Goal: Information Seeking & Learning: Learn about a topic

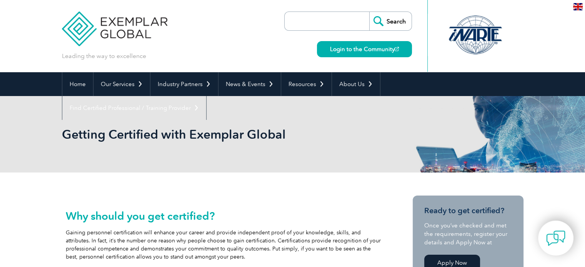
click at [583, 4] on div "en" at bounding box center [578, 6] width 14 height 13
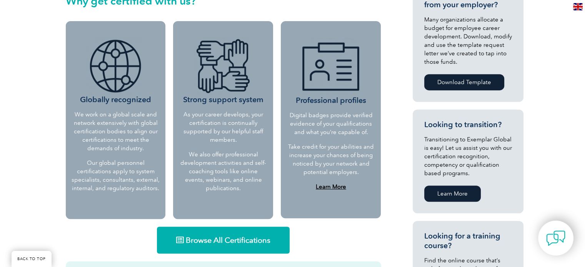
scroll to position [398, 0]
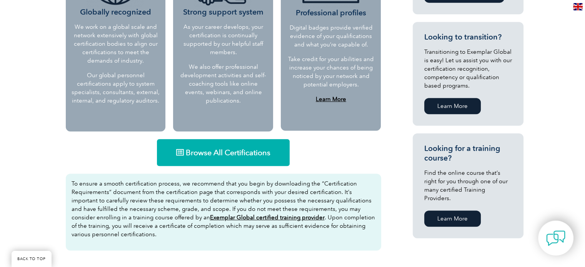
click at [229, 155] on span "Browse All Certifications" at bounding box center [228, 153] width 85 height 8
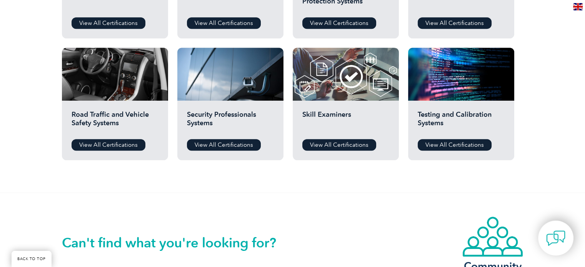
scroll to position [615, 0]
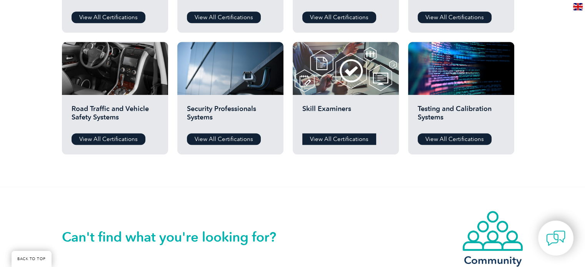
click at [338, 139] on link "View All Certifications" at bounding box center [339, 139] width 74 height 12
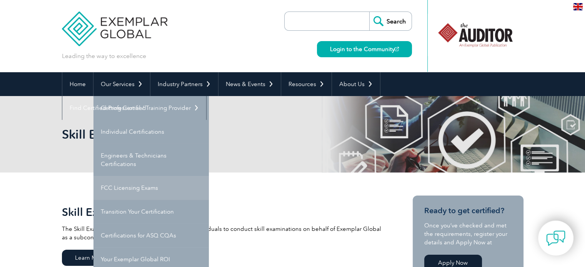
click at [137, 187] on link "FCC Licensing Exams" at bounding box center [150, 188] width 115 height 24
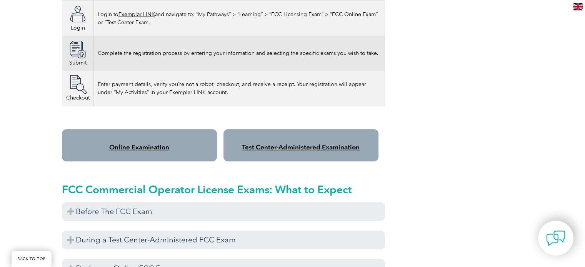
scroll to position [577, 0]
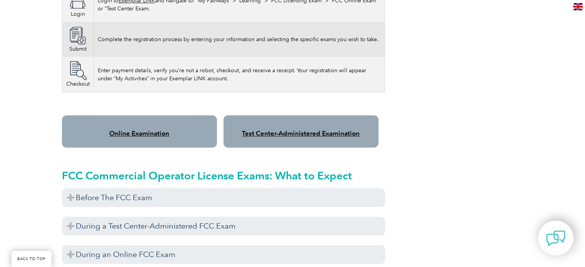
click at [287, 130] on link "Test Center-Administered Examination" at bounding box center [301, 134] width 118 height 8
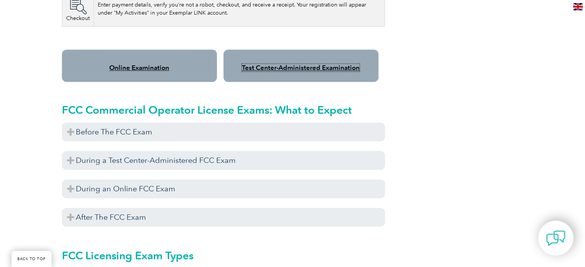
scroll to position [654, 0]
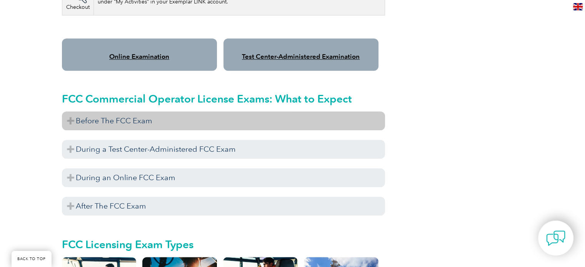
click at [198, 119] on h3 "Before The FCC Exam" at bounding box center [223, 121] width 323 height 19
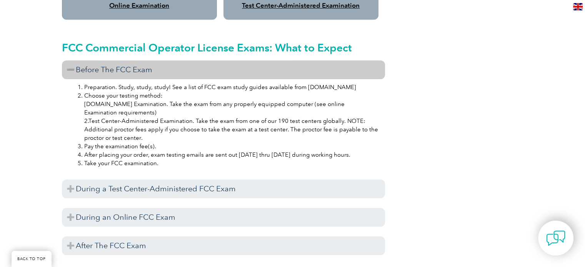
scroll to position [769, 0]
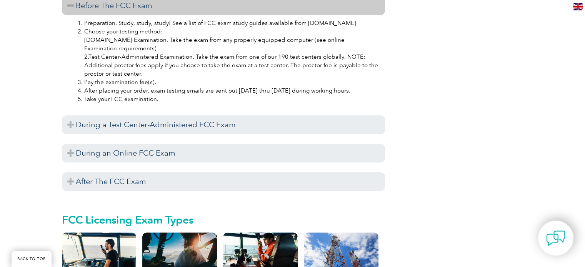
click at [198, 119] on h3 "During a Test Center-Administered FCC Exam" at bounding box center [223, 124] width 323 height 19
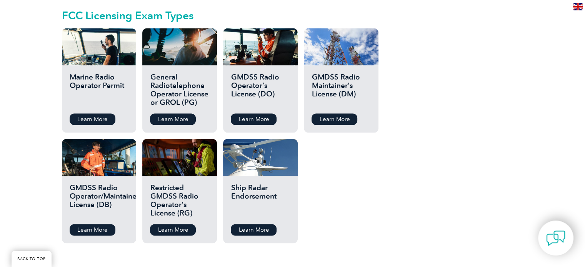
scroll to position [1038, 0]
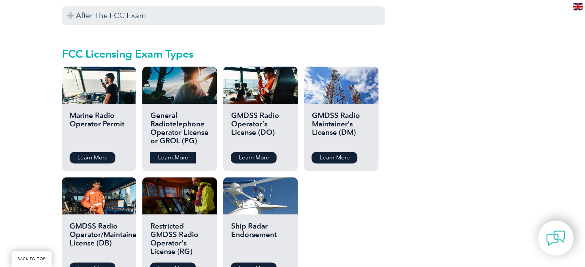
click at [172, 152] on link "Learn More" at bounding box center [173, 158] width 46 height 12
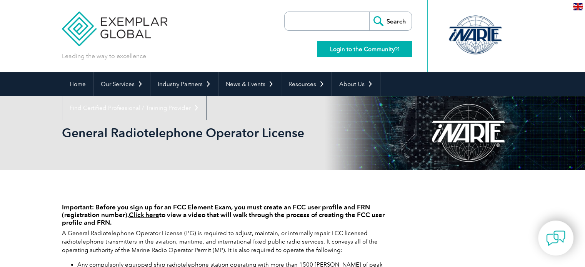
click at [338, 50] on link "Login to the Community" at bounding box center [364, 49] width 95 height 16
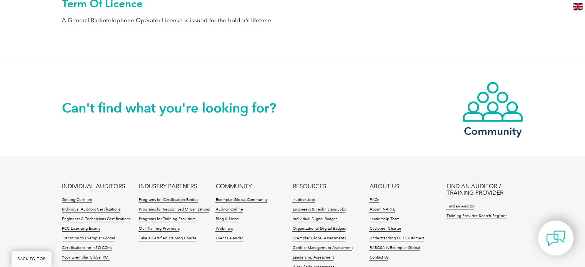
scroll to position [538, 0]
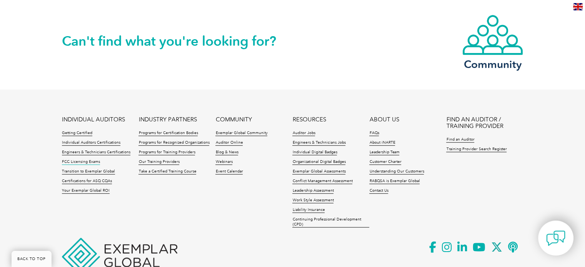
click at [88, 160] on link "FCC Licensing Exams" at bounding box center [81, 162] width 38 height 5
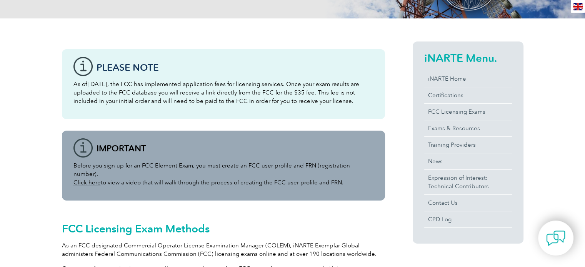
scroll to position [154, 0]
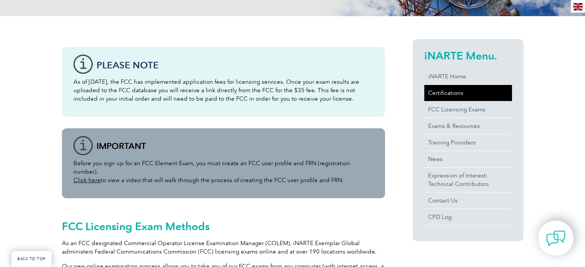
click at [480, 90] on link "Certifications" at bounding box center [468, 93] width 88 height 16
click at [450, 93] on link "Certifications" at bounding box center [468, 93] width 88 height 16
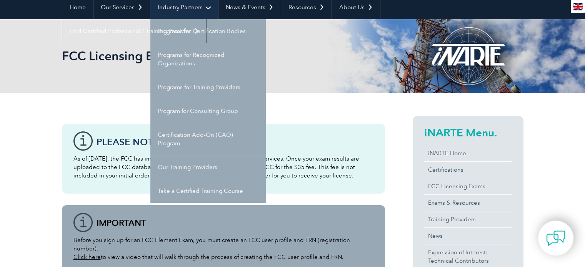
scroll to position [38, 0]
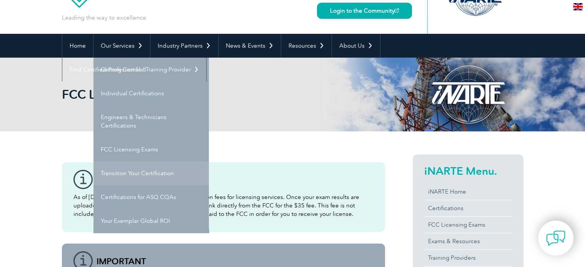
click at [151, 177] on link "Transition Your Certification" at bounding box center [150, 174] width 115 height 24
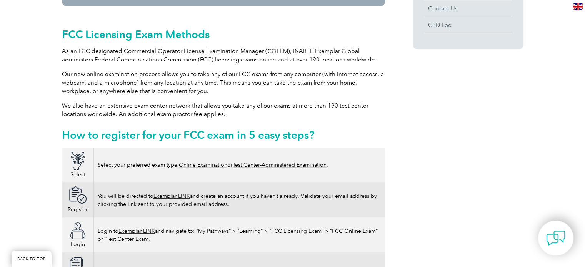
scroll to position [385, 0]
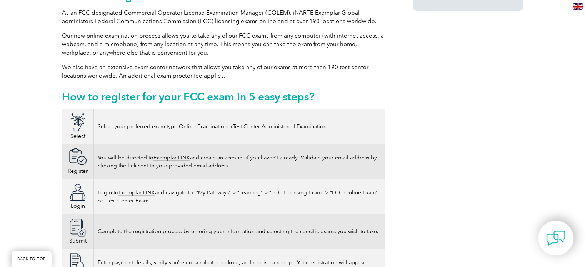
click at [264, 123] on link "Test Center-Administered Examination" at bounding box center [280, 126] width 94 height 7
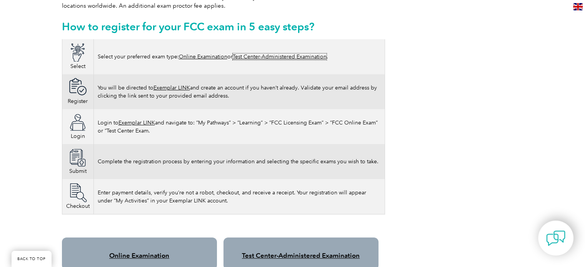
scroll to position [461, 0]
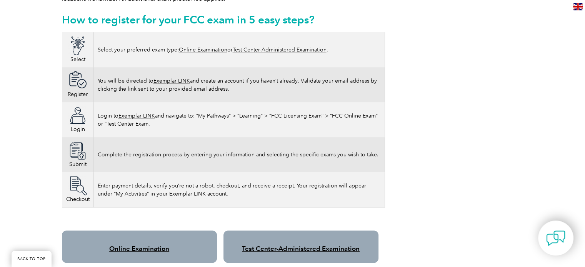
click at [135, 113] on link "Exemplar LINK" at bounding box center [136, 116] width 37 height 7
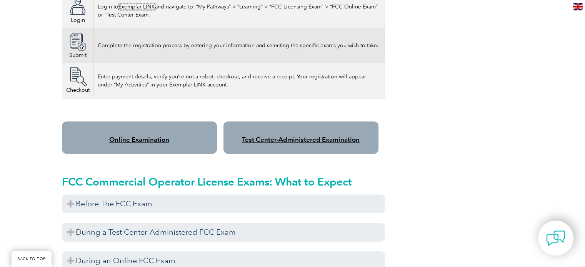
scroll to position [577, 0]
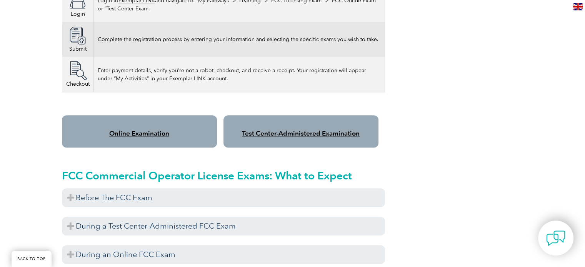
click at [330, 130] on link "Test Center-Administered Examination" at bounding box center [301, 134] width 118 height 8
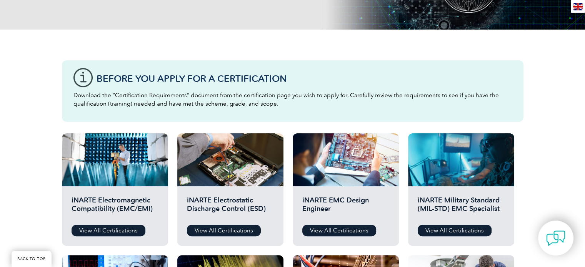
scroll to position [231, 0]
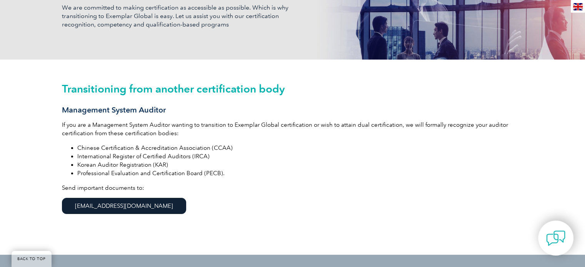
scroll to position [154, 0]
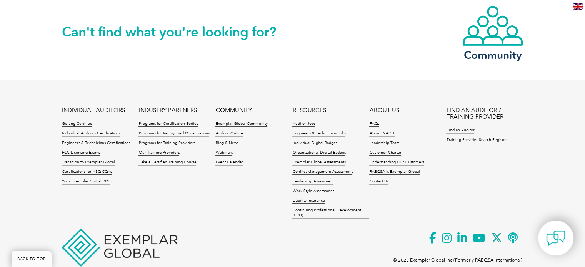
scroll to position [709, 0]
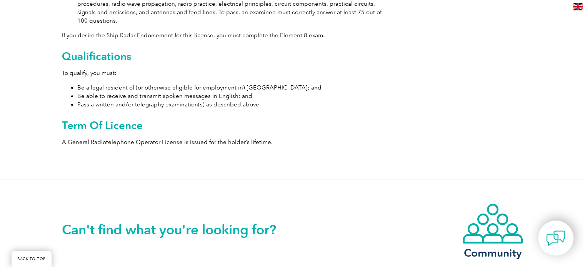
scroll to position [231, 0]
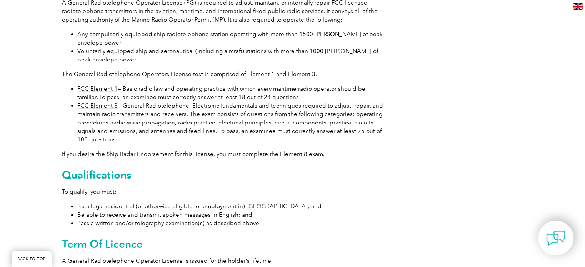
click at [102, 107] on link "FCC Element 3" at bounding box center [97, 105] width 40 height 7
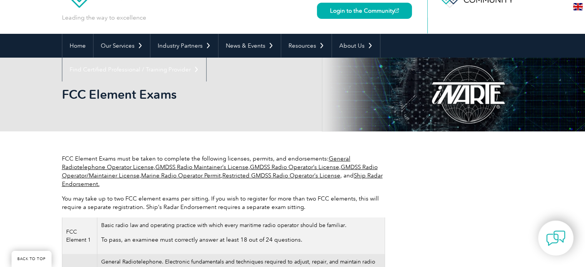
scroll to position [77, 0]
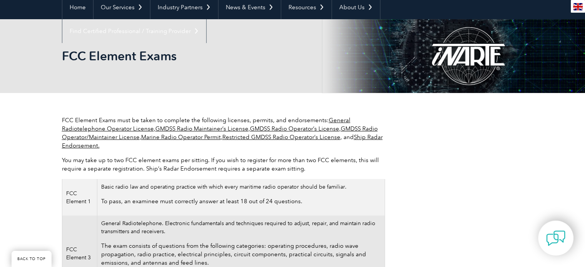
click at [108, 127] on link "General Radiotelephone Operator License" at bounding box center [206, 124] width 288 height 15
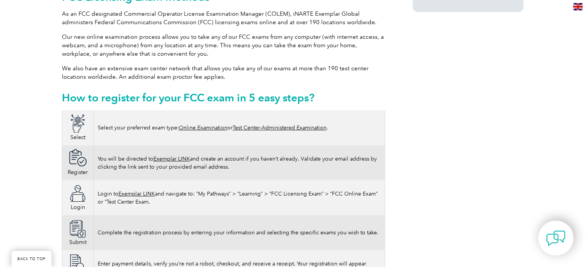
scroll to position [461, 0]
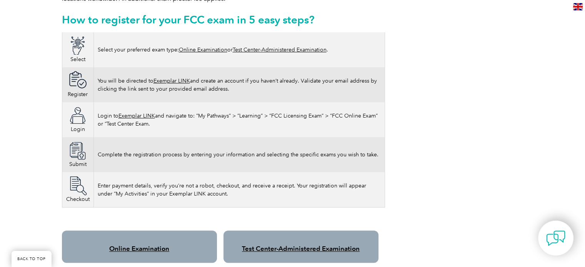
click at [266, 245] on link "Test Center-Administered Examination" at bounding box center [301, 249] width 118 height 8
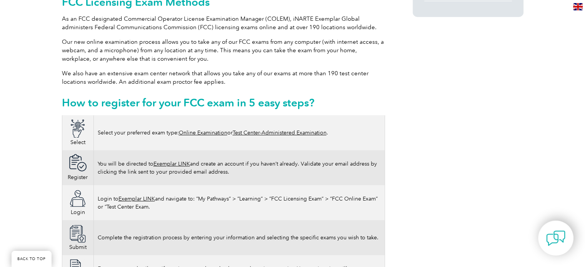
scroll to position [385, 0]
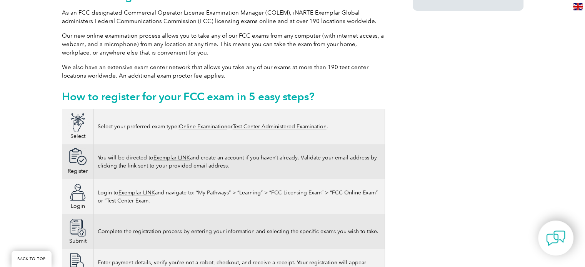
click at [282, 123] on link "Test Center-Administered Examination" at bounding box center [280, 126] width 94 height 7
click at [145, 190] on link "Exemplar LINK" at bounding box center [136, 193] width 37 height 7
